Goal: Task Accomplishment & Management: Manage account settings

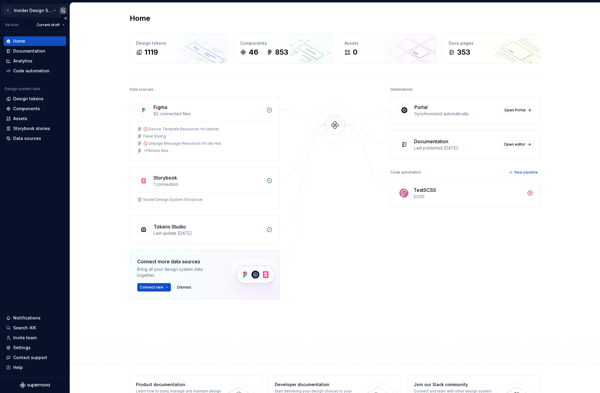
click at [48, 12] on html "I Insider Design System Version Current draft Home Documentation Analytics Code…" at bounding box center [300, 196] width 600 height 393
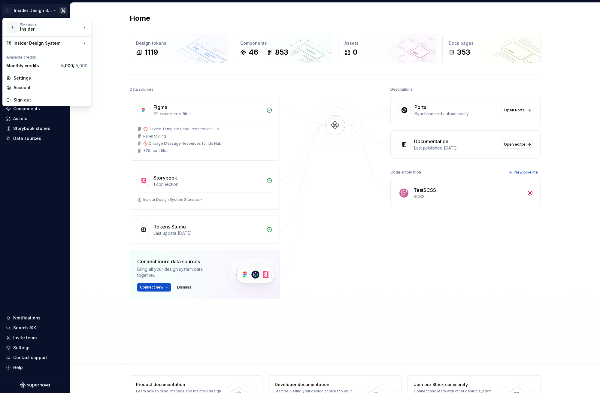
click at [105, 12] on html "I Insider Design System Version Current draft Home Documentation Analytics Code…" at bounding box center [300, 196] width 600 height 393
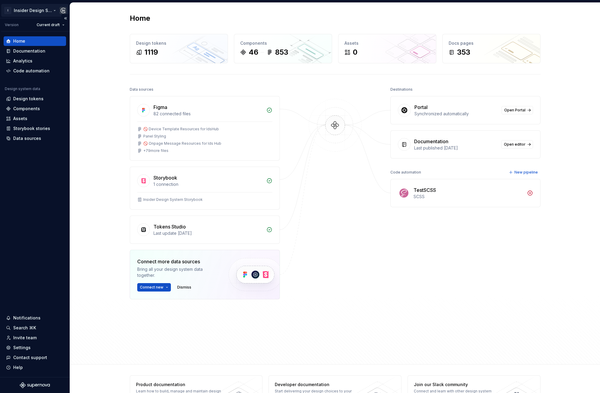
click at [45, 13] on html "I Insider Design System Version Current draft Home Documentation Analytics Code…" at bounding box center [300, 196] width 600 height 393
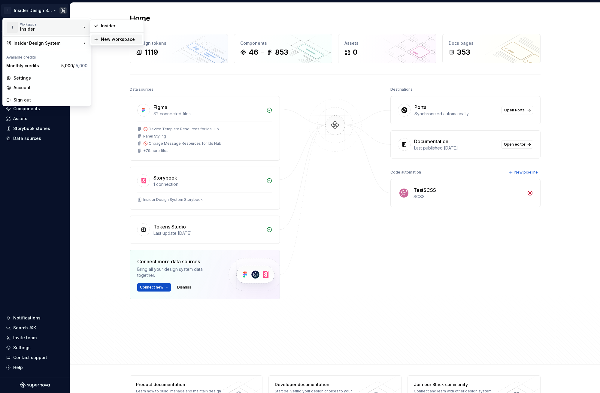
click at [113, 40] on div "New workspace" at bounding box center [120, 39] width 39 height 6
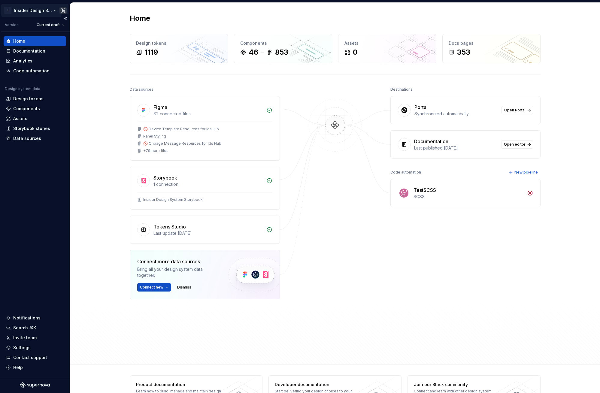
click at [26, 9] on html "I Insider Design System Version Current draft Home Documentation Analytics Code…" at bounding box center [300, 196] width 600 height 393
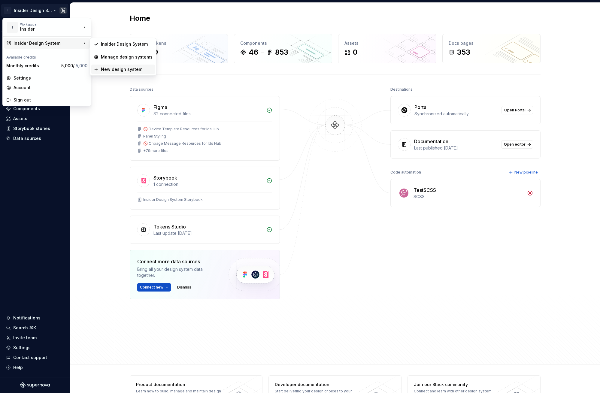
click at [116, 69] on div "New design system" at bounding box center [127, 69] width 52 height 6
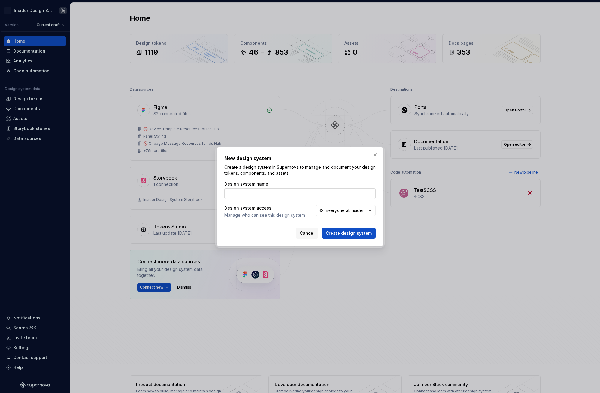
click at [323, 196] on input "Design system name" at bounding box center [299, 193] width 151 height 11
click at [377, 157] on button "button" at bounding box center [375, 155] width 8 height 8
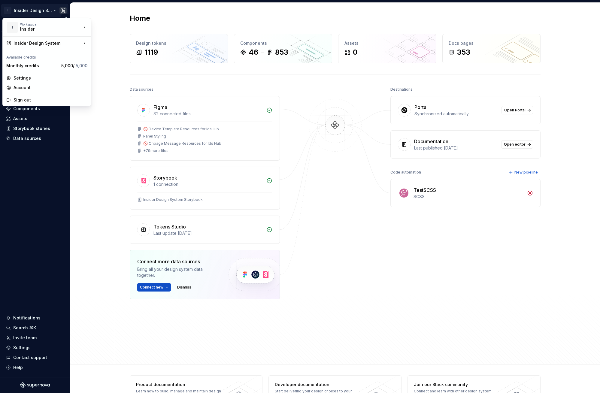
click at [30, 10] on html "I Insider Design System Version Current draft Home Documentation Analytics Code…" at bounding box center [300, 196] width 600 height 393
click at [37, 27] on div "Insider" at bounding box center [45, 29] width 51 height 6
click at [111, 68] on div "New design system" at bounding box center [127, 69] width 52 height 6
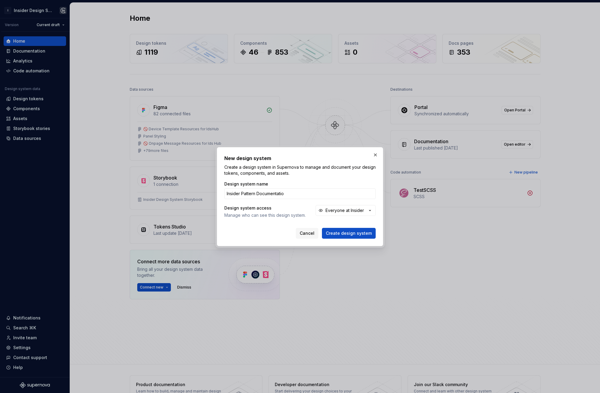
type input "Insider Pattern Documentation"
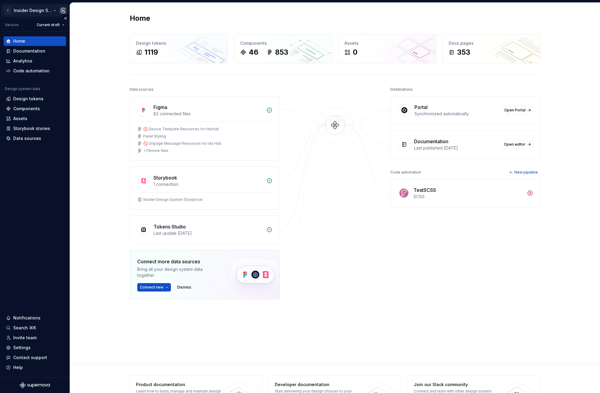
click at [49, 9] on html "I Insider Design System Version Current draft Home Documentation Analytics Code…" at bounding box center [300, 196] width 600 height 393
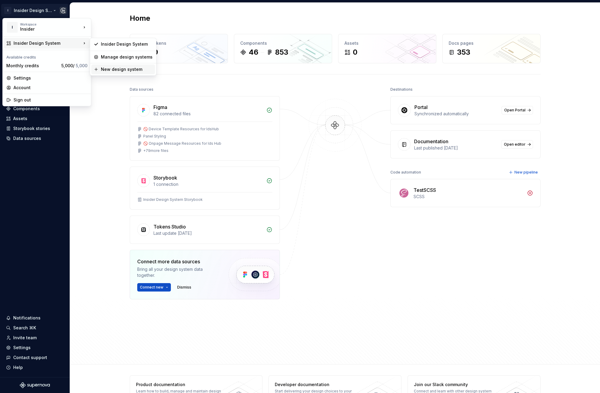
click at [129, 69] on div "New design system" at bounding box center [127, 69] width 52 height 6
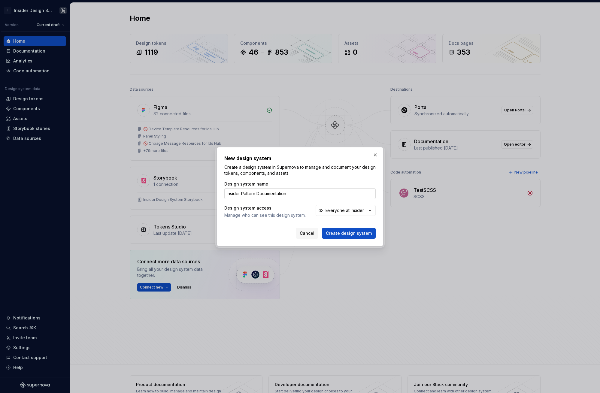
click at [253, 197] on input "Insider Pattern Documentation" at bounding box center [299, 193] width 151 height 11
click at [251, 195] on input "Insider Pattern Documentation" at bounding box center [299, 193] width 151 height 11
type input "Insider Pattern Documentation"
click at [357, 208] on div "Everyone at Insider" at bounding box center [345, 211] width 38 height 6
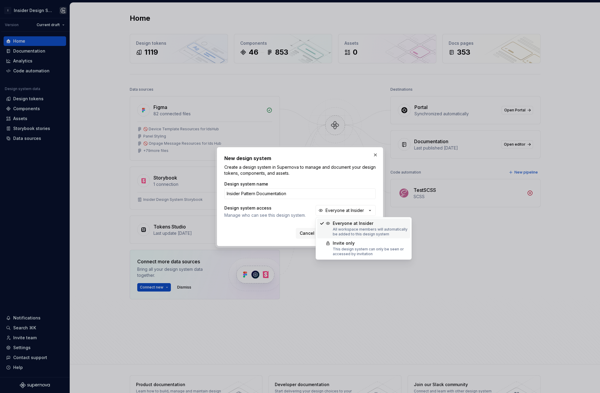
click at [314, 199] on div "Design system name Insider Pattern Documentation Design system access Manage wh…" at bounding box center [299, 204] width 151 height 47
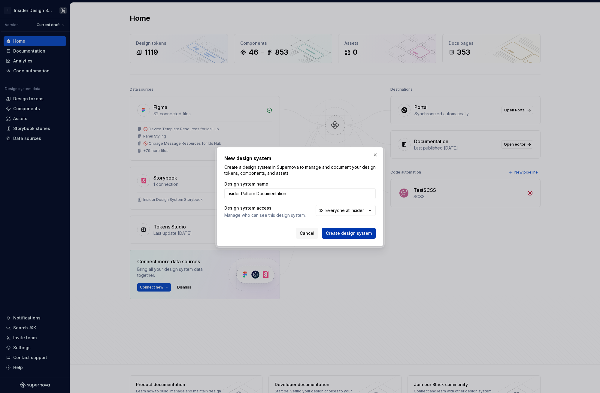
click at [356, 234] on span "Create design system" at bounding box center [349, 233] width 46 height 6
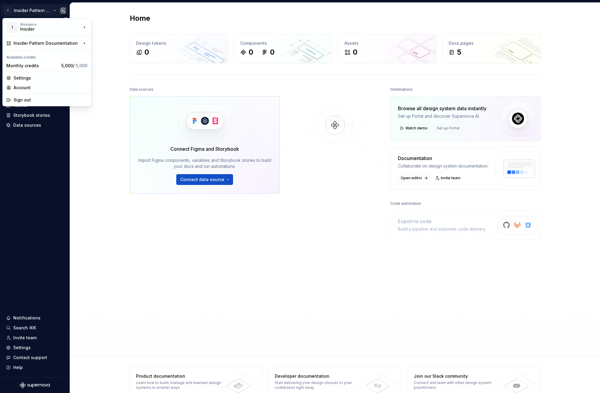
click at [44, 11] on html "I Insider Pattern Documentation Home Documentation Analytics Code automation De…" at bounding box center [300, 196] width 600 height 393
click at [96, 10] on html "I Insider Pattern Documentation Home Documentation Analytics Code automation De…" at bounding box center [300, 196] width 600 height 393
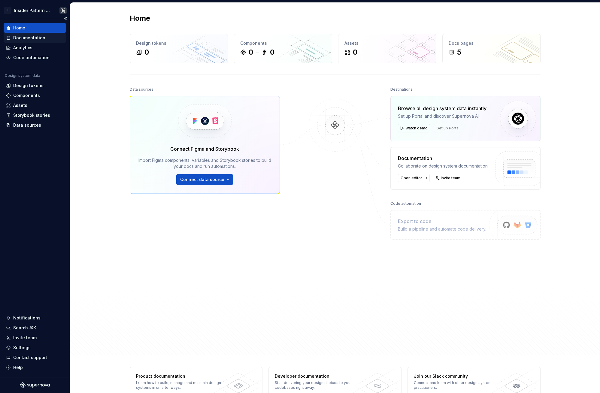
click at [42, 40] on div "Documentation" at bounding box center [29, 38] width 32 height 6
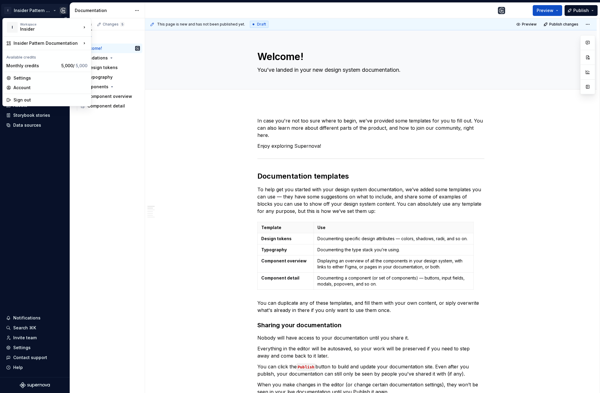
click at [44, 6] on html "I Insider Pattern Documentation Home Documentation Analytics Code automation De…" at bounding box center [300, 196] width 600 height 393
click at [119, 66] on div "Manage design systems" at bounding box center [133, 67] width 64 height 6
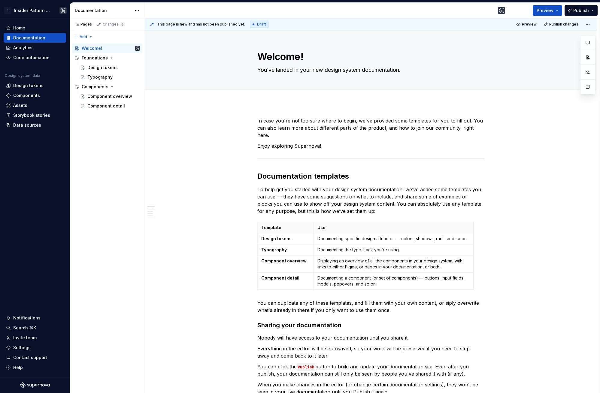
type textarea "*"
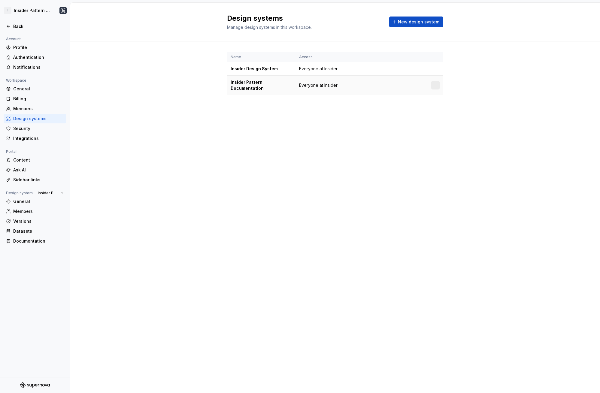
click at [438, 86] on div at bounding box center [435, 85] width 8 height 8
click at [431, 107] on div "Name Access Insider Design System Everyone at Insider Insider Pattern Documenta…" at bounding box center [335, 79] width 216 height 76
click at [435, 86] on html "I Insider Pattern Documentation Back Account Profile Authentication Notificatio…" at bounding box center [300, 196] width 600 height 393
click at [454, 105] on div "Design system settings" at bounding box center [471, 107] width 57 height 6
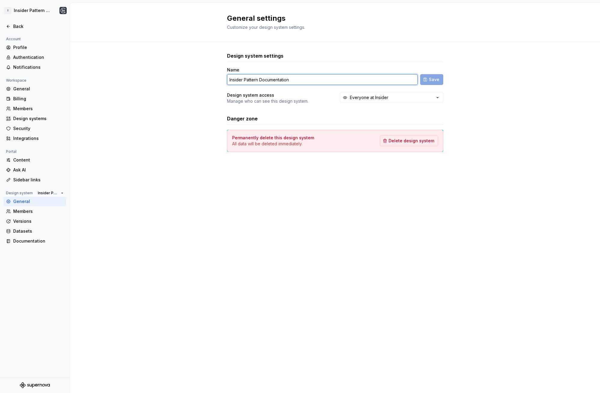
drag, startPoint x: 258, startPoint y: 80, endPoint x: 350, endPoint y: 86, distance: 91.5
click at [350, 86] on div "Name Insider Pattern Documentation Save Design system access Manage who can see…" at bounding box center [335, 85] width 216 height 37
click at [310, 83] on input "Insider Design Patterns" at bounding box center [322, 79] width 191 height 11
type input "Insider Design Patterns"
click at [431, 81] on span "Save" at bounding box center [434, 80] width 11 height 6
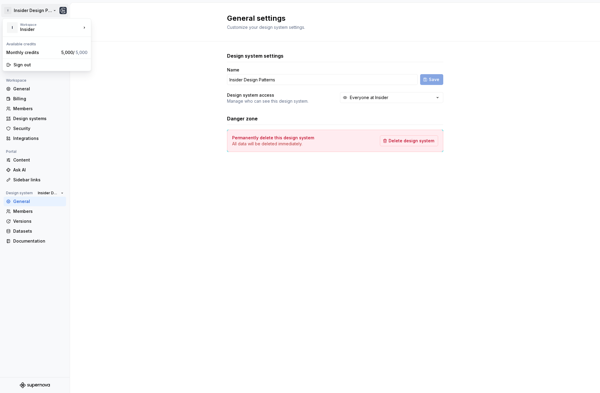
click at [11, 12] on html "I Insider Design Patterns Back Account Profile Authentication Notifications Wor…" at bounding box center [300, 196] width 600 height 393
click at [20, 6] on html "I Insider Design Patterns Back Account Profile Authentication Notifications Wor…" at bounding box center [300, 196] width 600 height 393
click at [12, 25] on div "Back" at bounding box center [35, 26] width 58 height 6
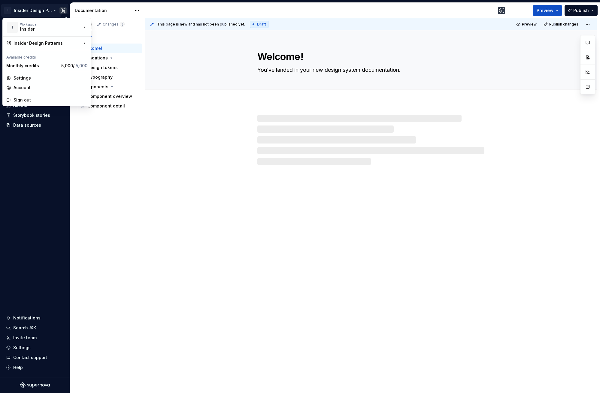
click at [43, 12] on html "I Insider Design Patterns Home Documentation Analytics Code automation Design s…" at bounding box center [300, 196] width 600 height 393
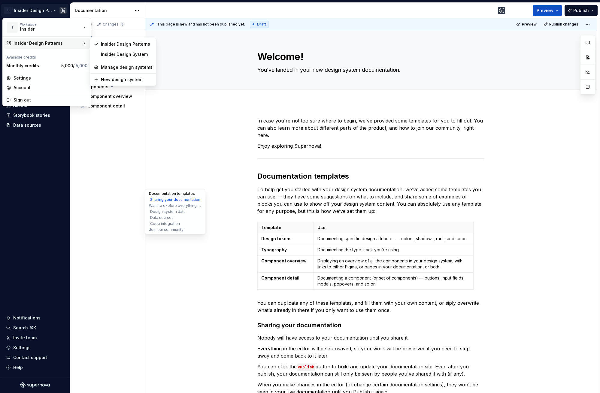
click at [186, 196] on button "Documentation templates" at bounding box center [175, 194] width 57 height 6
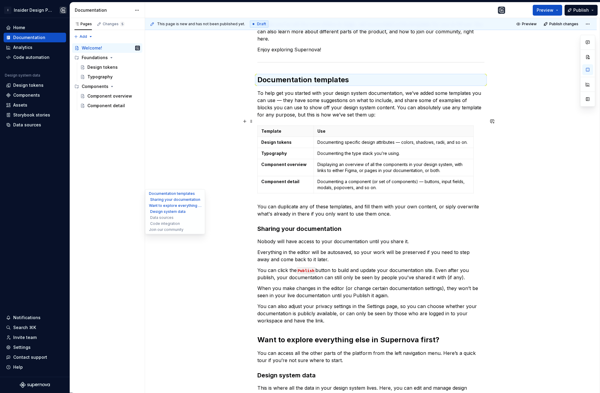
scroll to position [116, 0]
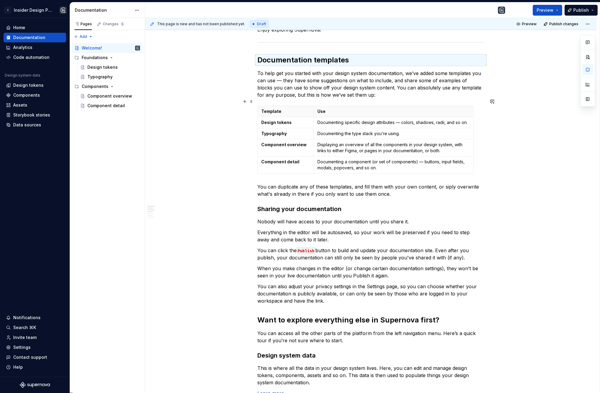
click at [232, 142] on div "In case you're not too sure where to begin, we've provided some templates for y…" at bounding box center [371, 336] width 452 height 700
type textarea "*"
